Goal: Find specific page/section: Find specific page/section

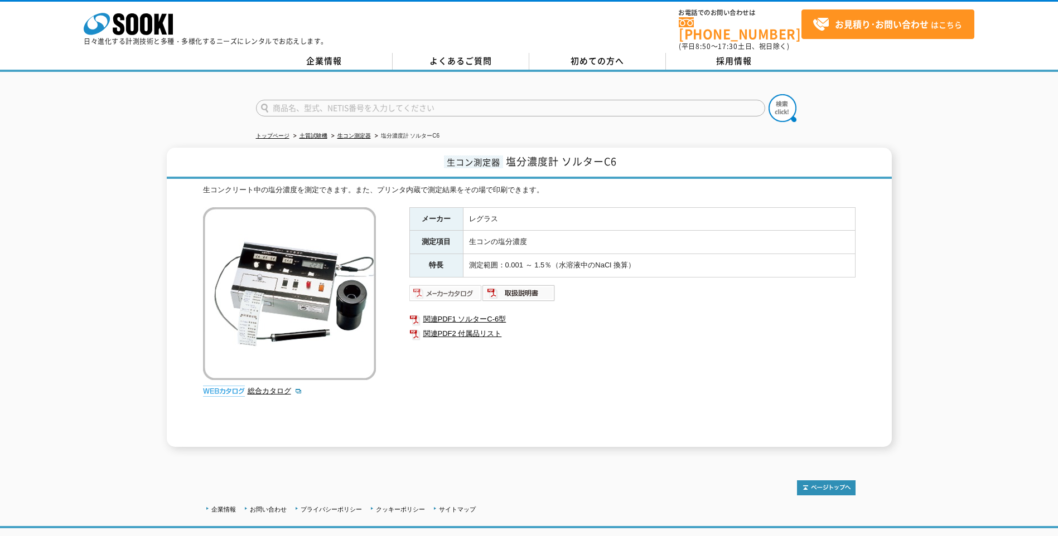
click at [455, 287] on img at bounding box center [445, 293] width 73 height 18
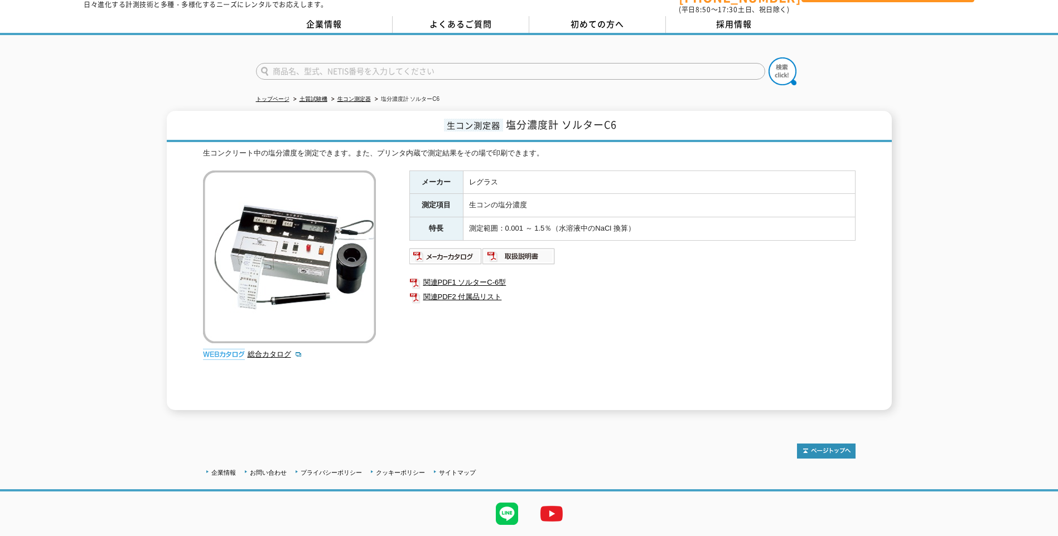
scroll to position [56, 0]
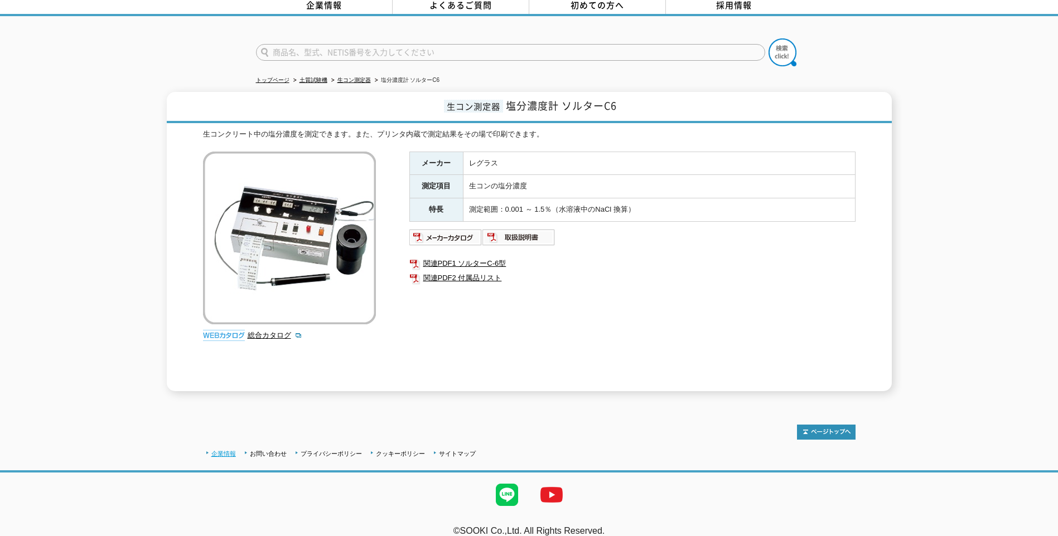
click at [226, 450] on link "企業情報" at bounding box center [223, 453] width 25 height 7
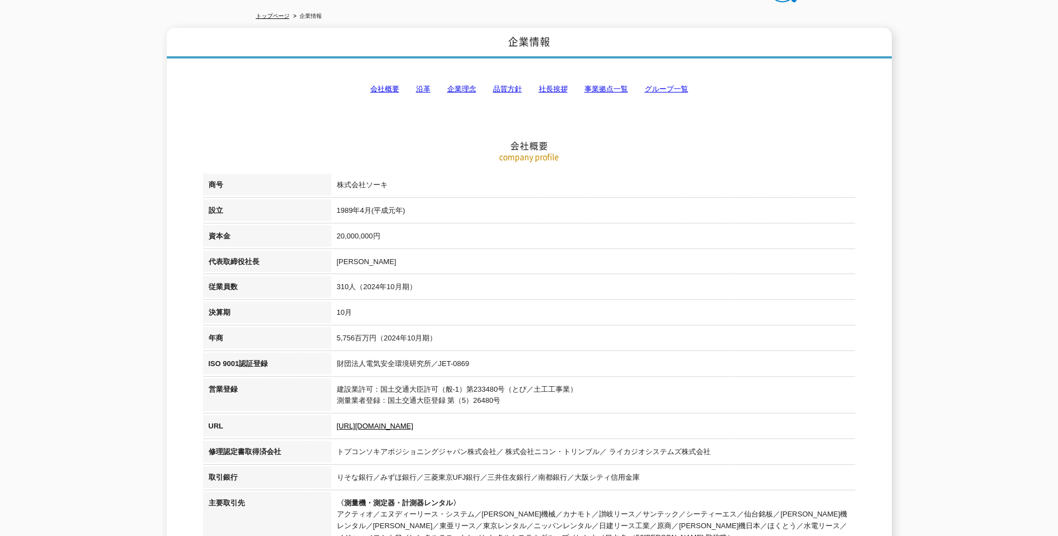
scroll to position [56, 0]
